Goal: Find specific page/section: Find specific page/section

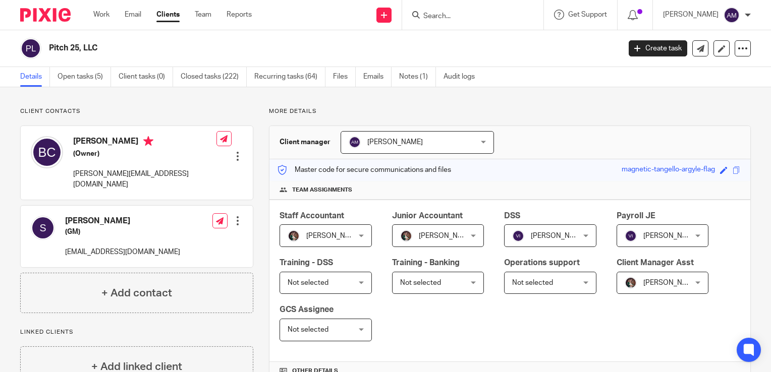
click at [462, 18] on input "Search" at bounding box center [467, 16] width 91 height 9
type input "m"
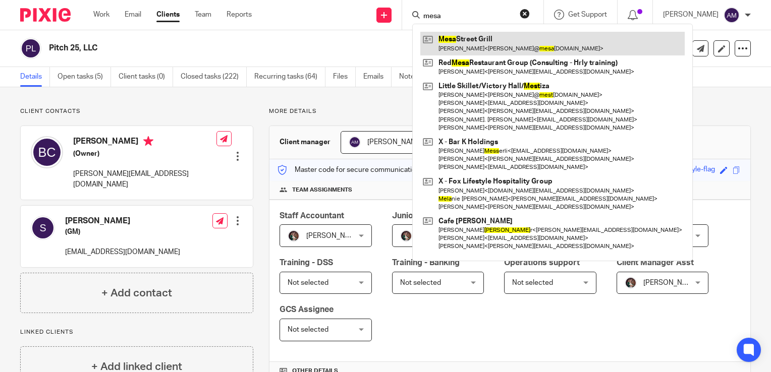
type input "mesa"
click at [496, 34] on link at bounding box center [552, 43] width 264 height 23
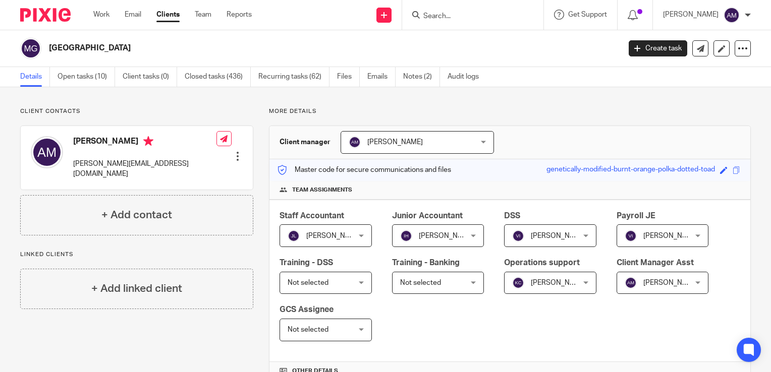
click at [466, 14] on input "Search" at bounding box center [467, 16] width 91 height 9
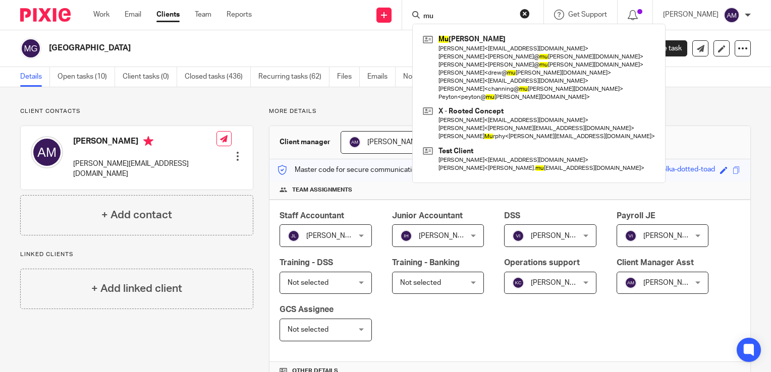
type input "m"
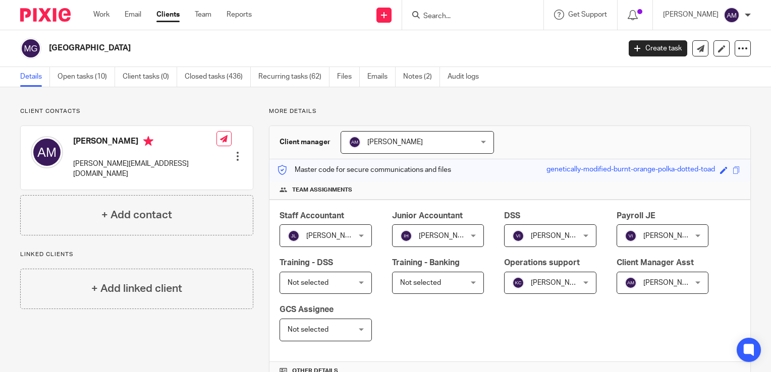
click at [464, 12] on input "Search" at bounding box center [467, 16] width 91 height 9
click at [448, 15] on input "Search" at bounding box center [467, 16] width 91 height 9
click at [271, 256] on div "Staff Accountant [PERSON_NAME] [PERSON_NAME] Not selected [PERSON_NAME] [PERSON…" at bounding box center [509, 281] width 481 height 162
click at [658, 112] on p "More details" at bounding box center [510, 111] width 482 height 8
click at [659, 127] on div "Client manager [PERSON_NAME] [PERSON_NAME] [PERSON_NAME] [PERSON_NAME] Admin - …" at bounding box center [509, 142] width 481 height 33
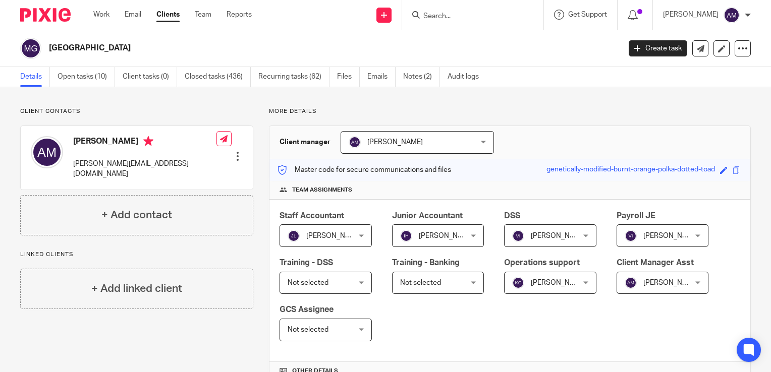
click at [446, 19] on input "Search" at bounding box center [467, 16] width 91 height 9
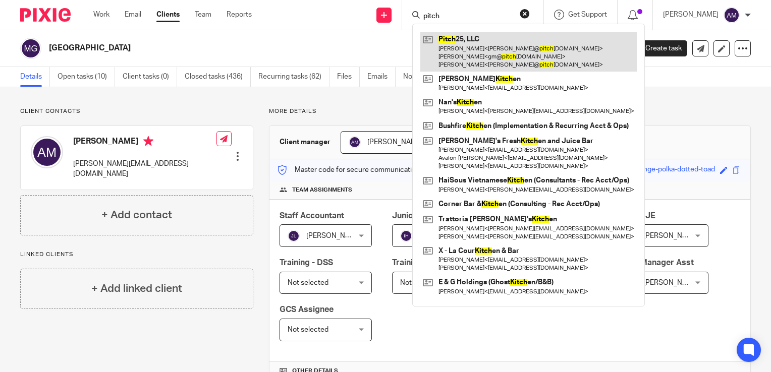
type input "pitch"
click at [475, 67] on link at bounding box center [528, 52] width 216 height 40
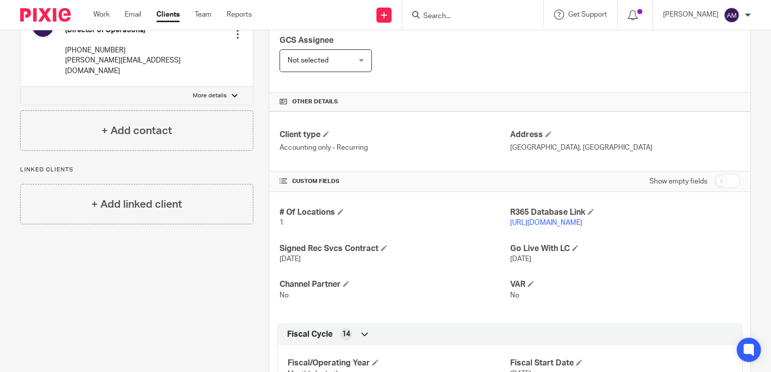
scroll to position [295, 0]
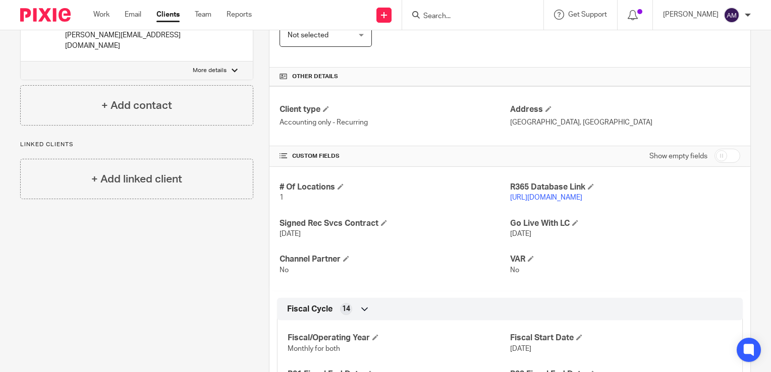
click at [549, 197] on link "[URL][DOMAIN_NAME]" at bounding box center [546, 197] width 72 height 7
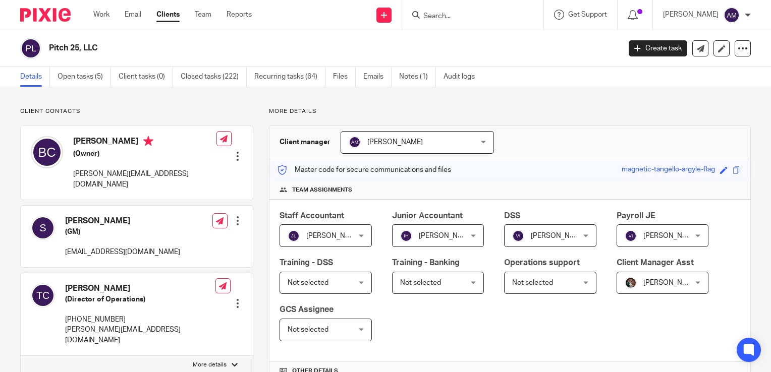
click at [459, 19] on input "Search" at bounding box center [467, 16] width 91 height 9
click at [578, 115] on p "More details" at bounding box center [510, 111] width 482 height 8
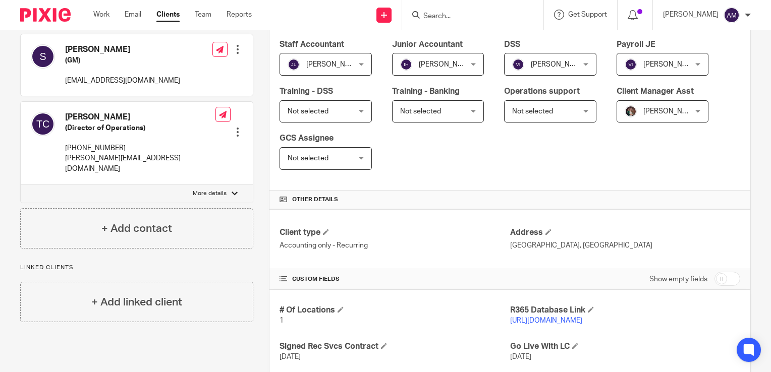
scroll to position [174, 0]
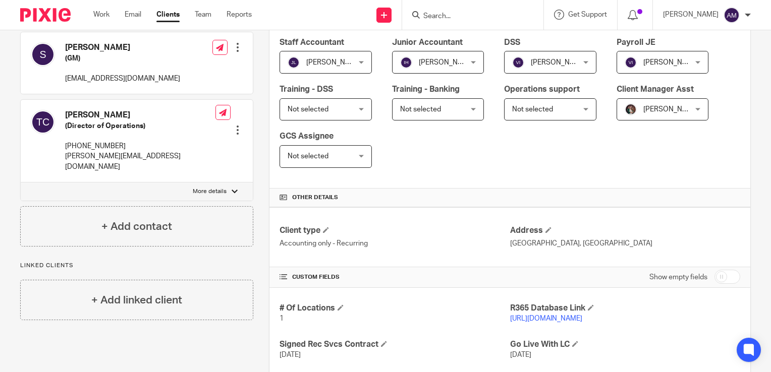
click at [450, 19] on input "Search" at bounding box center [467, 16] width 91 height 9
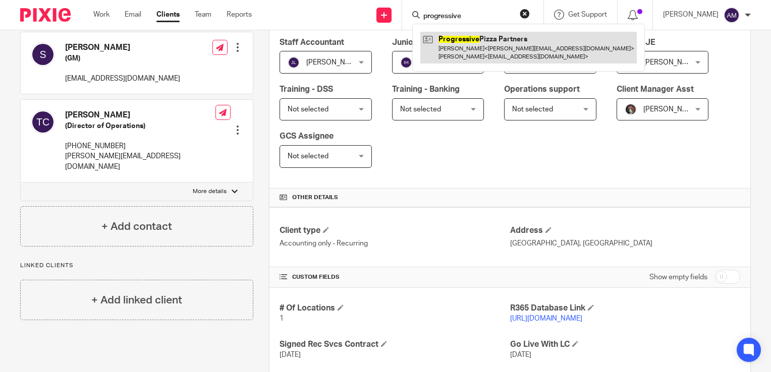
type input "progressive"
click at [513, 61] on link at bounding box center [528, 47] width 216 height 31
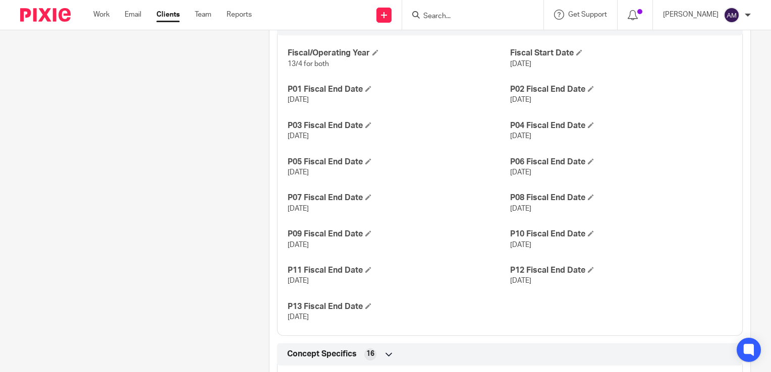
scroll to position [817, 0]
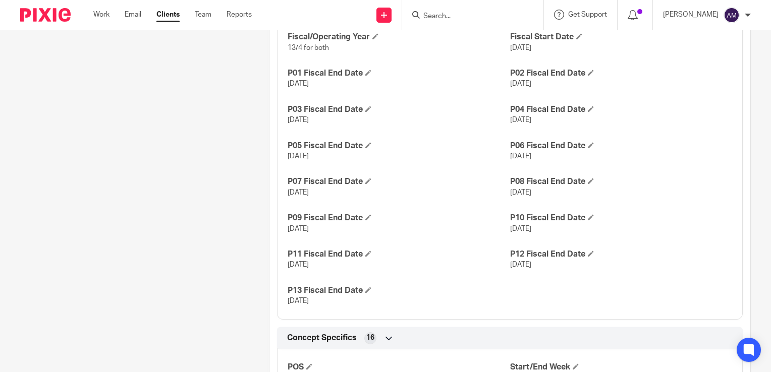
click at [454, 20] on input "Search" at bounding box center [467, 16] width 91 height 9
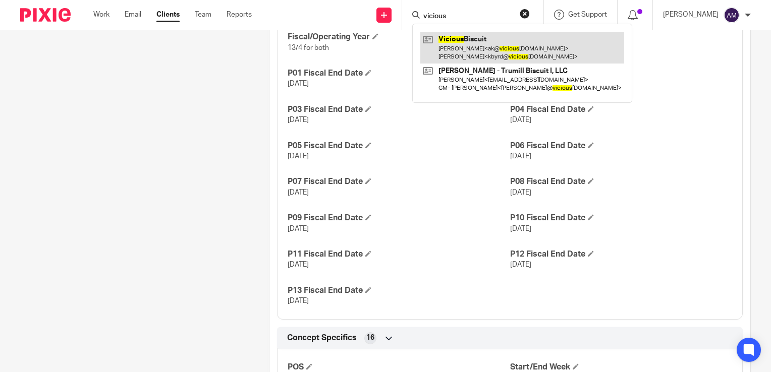
type input "vicious"
click at [499, 44] on link at bounding box center [522, 47] width 204 height 31
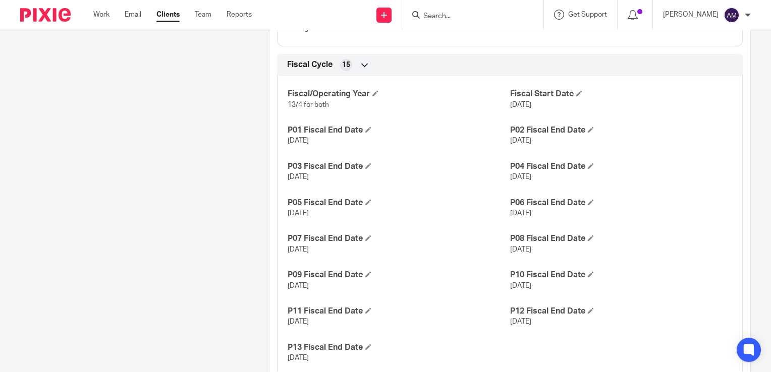
scroll to position [746, 0]
click at [676, 155] on div "Fiscal/Operating Year 13/4 for both Fiscal Start Date [DATE] P01 Fiscal End Dat…" at bounding box center [510, 221] width 466 height 308
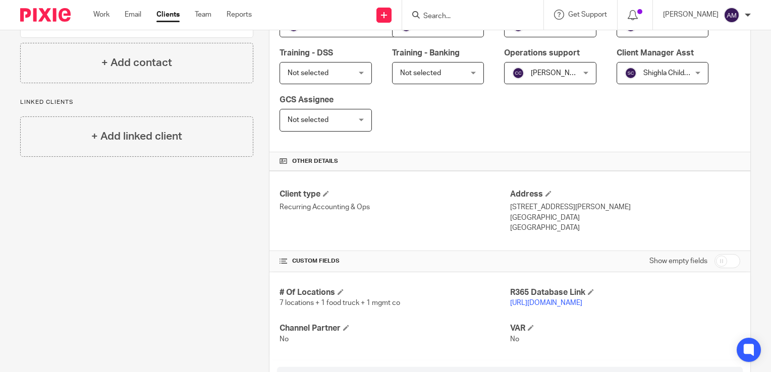
scroll to position [209, 0]
click at [636, 165] on h4 "Other details" at bounding box center [510, 162] width 461 height 8
